Goal: Information Seeking & Learning: Learn about a topic

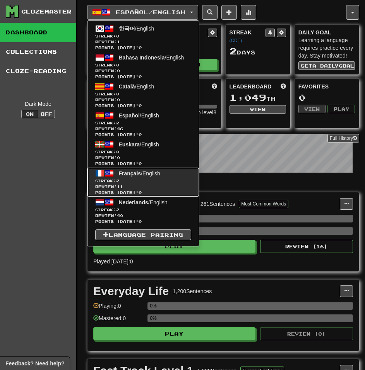
click at [173, 179] on span "Streak: 2" at bounding box center [143, 181] width 96 height 6
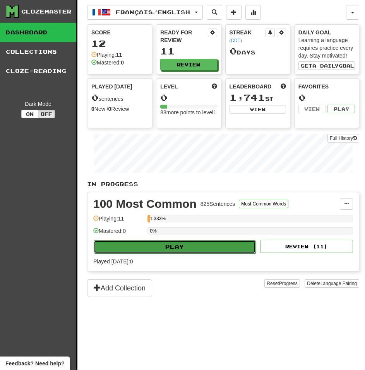
click at [212, 249] on button "Play" at bounding box center [175, 246] width 162 height 13
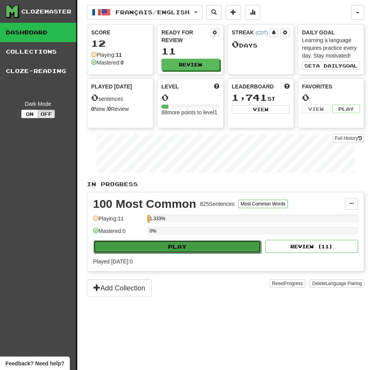
select select "**"
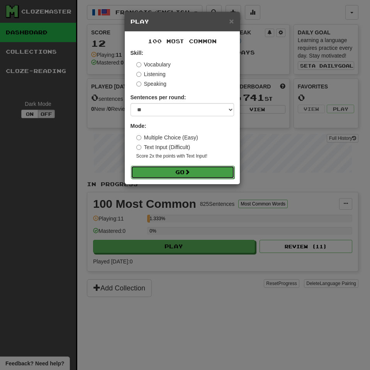
click at [178, 175] on button "Go" at bounding box center [183, 172] width 104 height 13
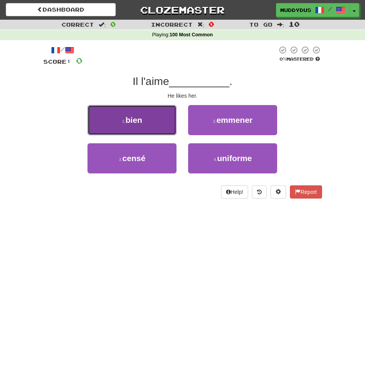
click at [137, 123] on span "bien" at bounding box center [133, 120] width 17 height 9
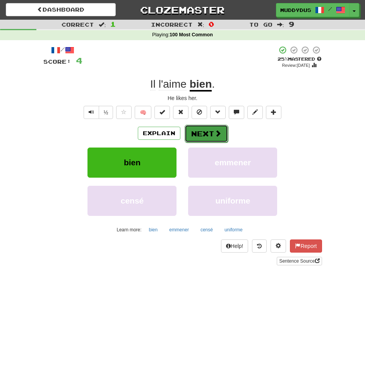
click at [216, 140] on button "Next" at bounding box center [205, 134] width 43 height 18
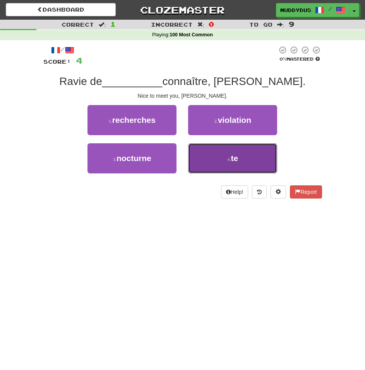
click at [210, 160] on button "4 . te" at bounding box center [232, 158] width 89 height 30
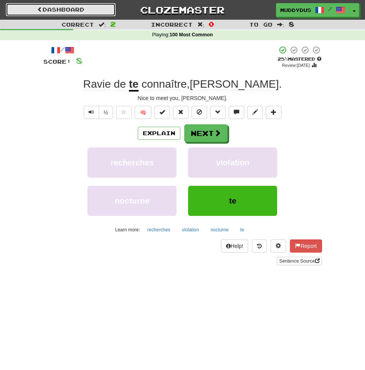
click at [100, 7] on link "Dashboard" at bounding box center [61, 9] width 110 height 13
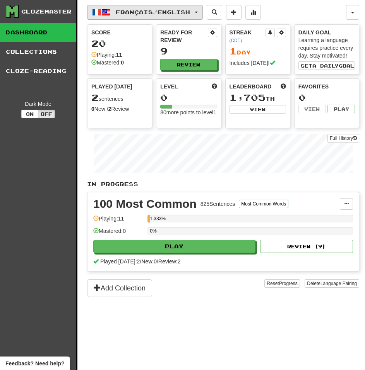
click at [170, 13] on span "Français / English" at bounding box center [153, 12] width 74 height 7
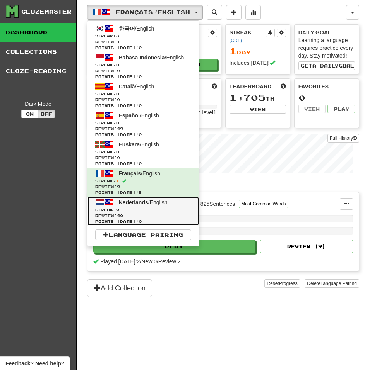
click at [164, 215] on span "Review: 40" at bounding box center [143, 216] width 96 height 6
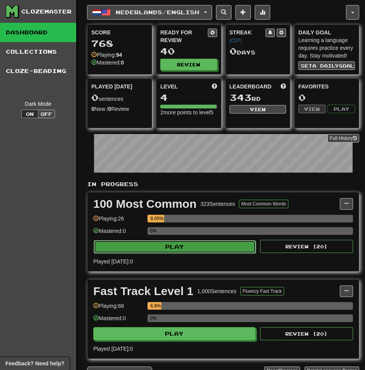
click at [166, 252] on button "Play" at bounding box center [175, 246] width 162 height 13
select select "**"
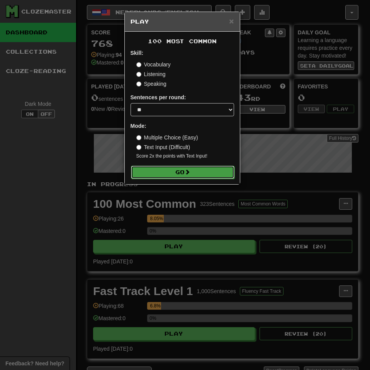
click at [154, 177] on button "Go" at bounding box center [183, 172] width 104 height 13
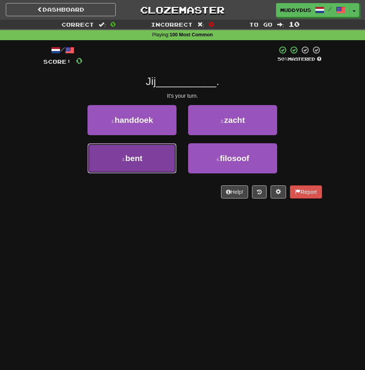
click at [151, 169] on button "3 . bent" at bounding box center [131, 158] width 89 height 30
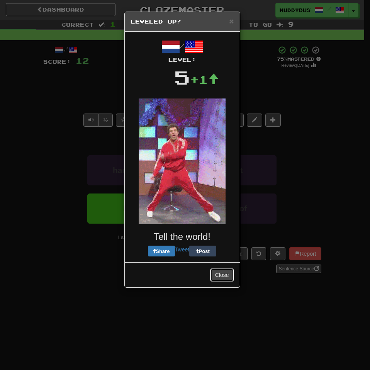
click at [220, 276] on button "Close" at bounding box center [222, 275] width 24 height 13
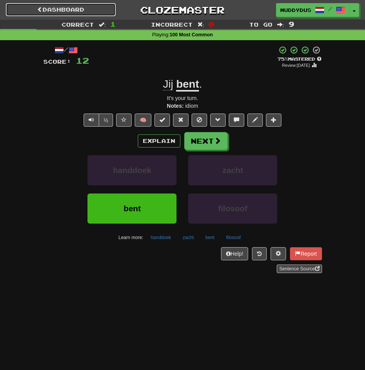
click at [95, 15] on link "Dashboard" at bounding box center [61, 9] width 110 height 13
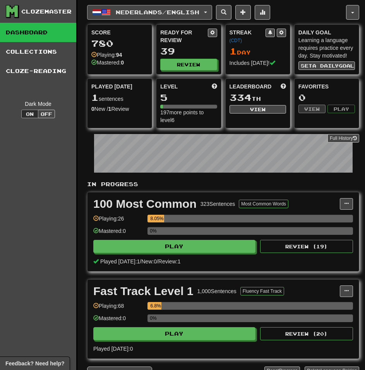
click at [131, 19] on button "Nederlands / English" at bounding box center [149, 12] width 125 height 15
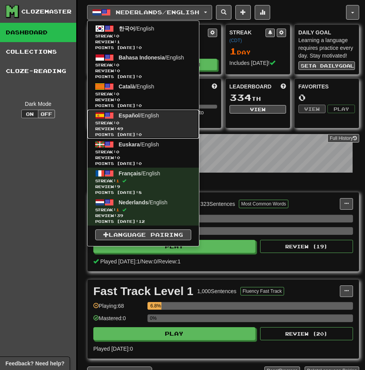
click at [149, 128] on span "Review: 49" at bounding box center [143, 129] width 96 height 6
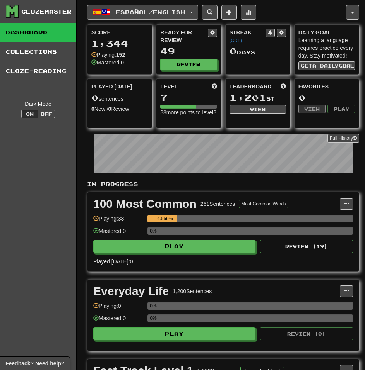
click at [168, 14] on span "Español / English" at bounding box center [151, 12] width 70 height 7
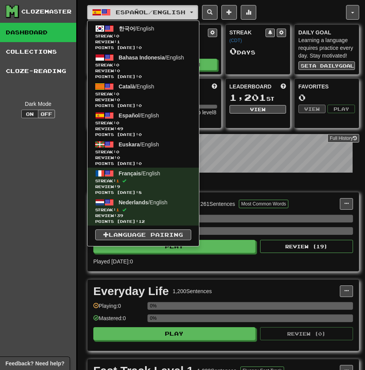
click at [168, 14] on span "Español / English" at bounding box center [151, 12] width 70 height 7
